Goal: Task Accomplishment & Management: Manage account settings

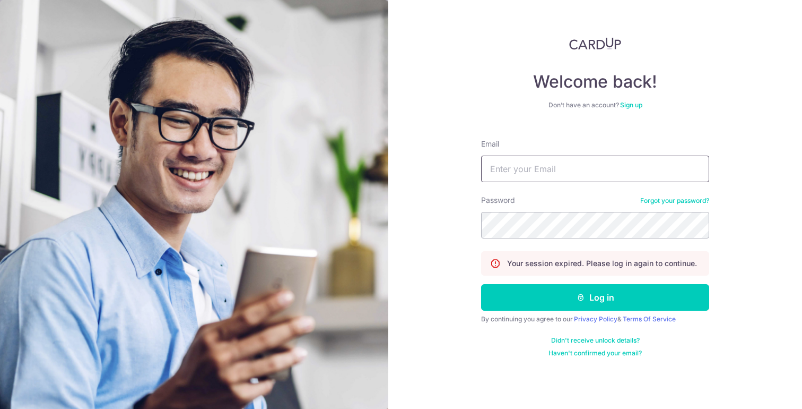
click at [567, 158] on input "Email" at bounding box center [595, 168] width 228 height 27
type input "[EMAIL_ADDRESS][DOMAIN_NAME]"
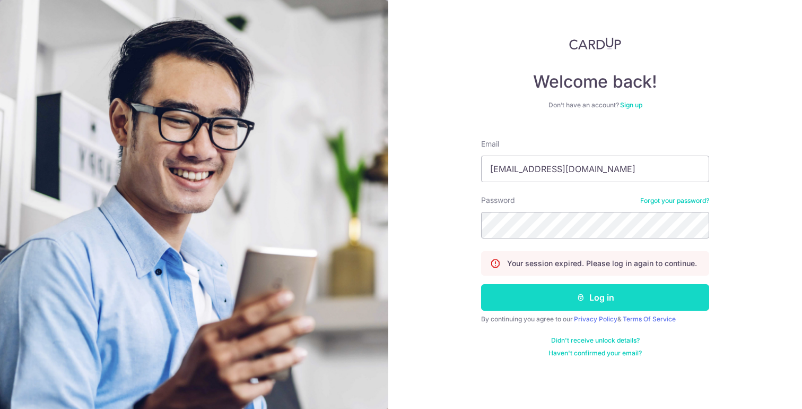
click at [580, 294] on icon "submit" at bounding box center [581, 297] width 8 height 8
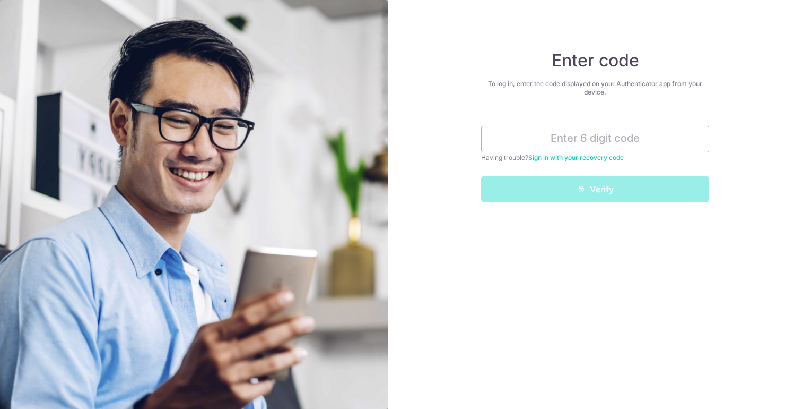
click at [621, 142] on input "text" at bounding box center [595, 139] width 228 height 27
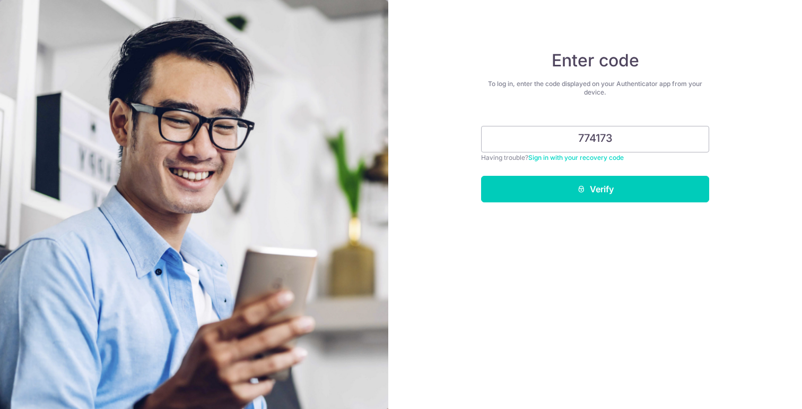
type input "774173"
click at [481, 176] on button "Verify" at bounding box center [595, 189] width 228 height 27
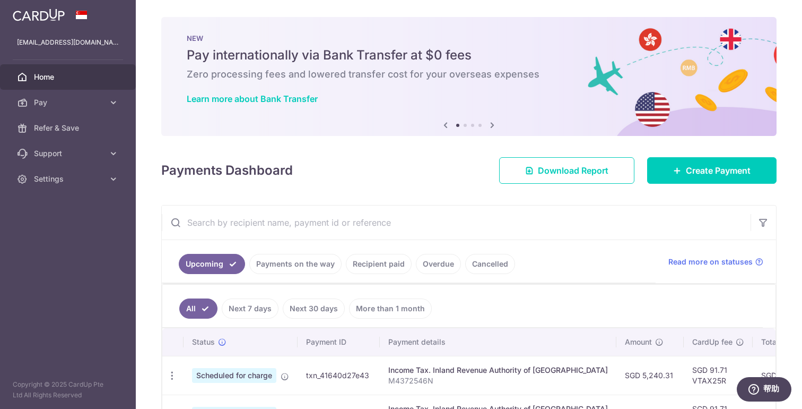
click at [307, 266] on link "Payments on the way" at bounding box center [295, 264] width 92 height 20
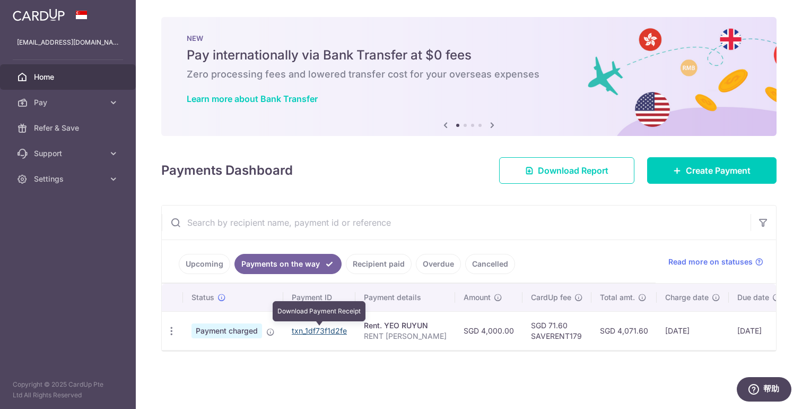
click at [314, 331] on link "txn_1df73f1d2fe" at bounding box center [319, 330] width 55 height 9
